Goal: Task Accomplishment & Management: Manage account settings

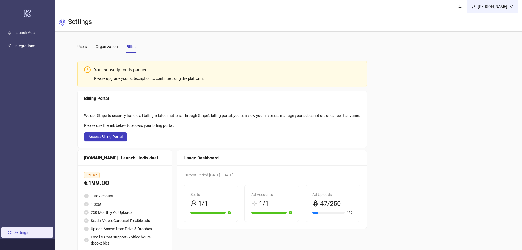
click at [488, 6] on div "[PERSON_NAME]" at bounding box center [492, 7] width 34 height 6
click at [487, 21] on span "Logout" at bounding box center [500, 19] width 26 height 6
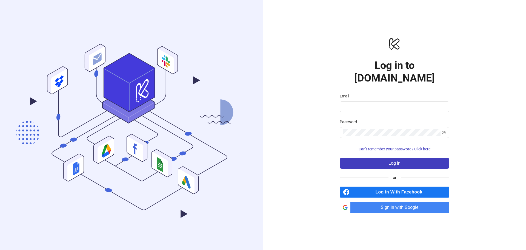
click at [390, 202] on span "Sign in with Google" at bounding box center [401, 207] width 96 height 11
click at [370, 202] on span "Sign in with Google" at bounding box center [401, 207] width 96 height 11
click at [388, 186] on span "Log in With Facebook" at bounding box center [401, 191] width 98 height 11
click at [387, 202] on span "Sign in with Google" at bounding box center [401, 207] width 96 height 11
